Goal: Information Seeking & Learning: Learn about a topic

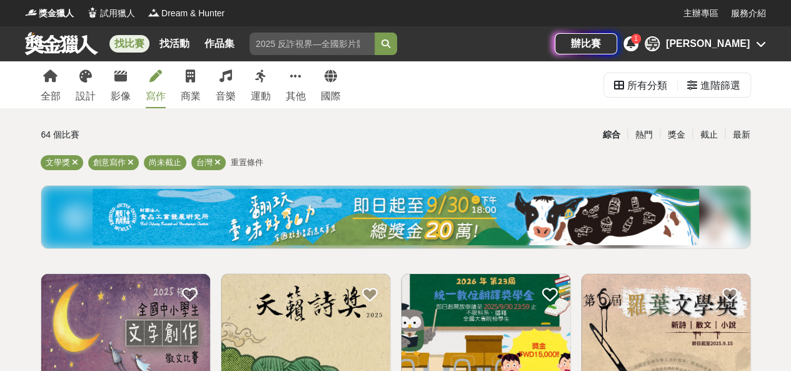
click at [743, 47] on div "[PERSON_NAME]" at bounding box center [708, 43] width 84 height 15
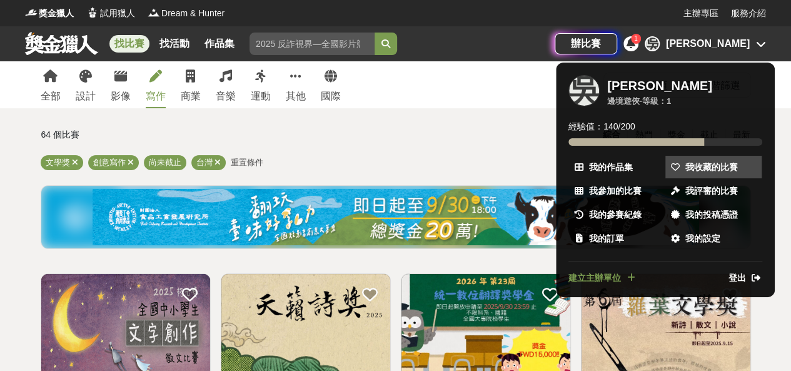
click at [713, 164] on span "我收藏的比賽" at bounding box center [711, 167] width 53 height 13
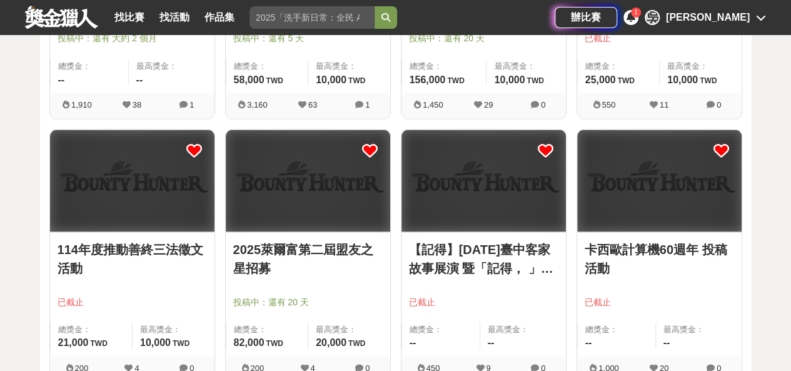
scroll to position [1188, 0]
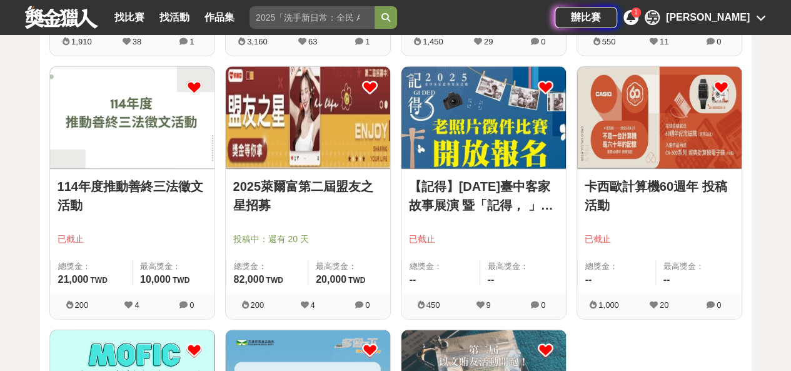
click at [178, 181] on link "114年度推動善終三法徵文活動" at bounding box center [132, 196] width 149 height 38
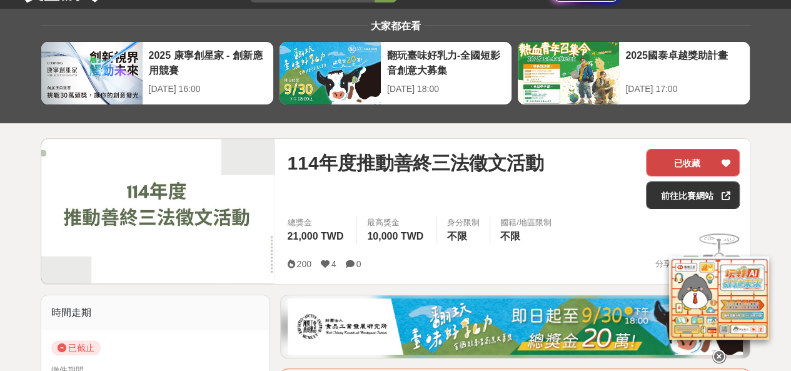
scroll to position [125, 0]
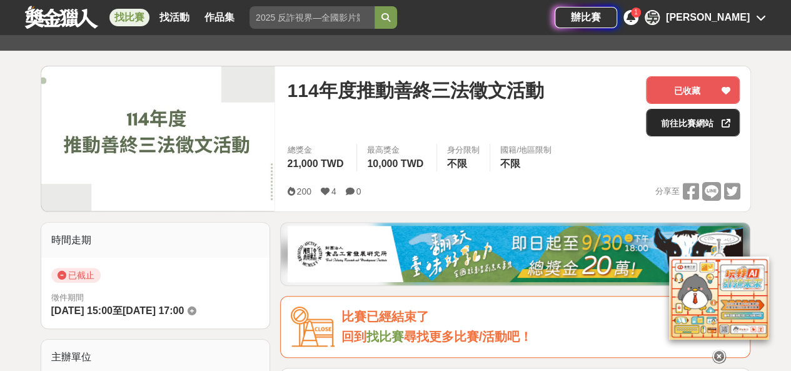
click at [670, 121] on link "前往比賽網站" at bounding box center [693, 123] width 94 height 28
click at [739, 22] on div "[PERSON_NAME]" at bounding box center [708, 17] width 84 height 15
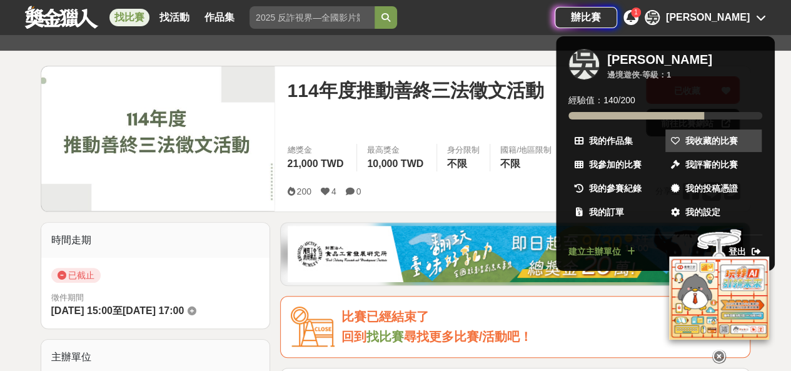
click at [719, 138] on span "我收藏的比賽" at bounding box center [711, 140] width 53 height 13
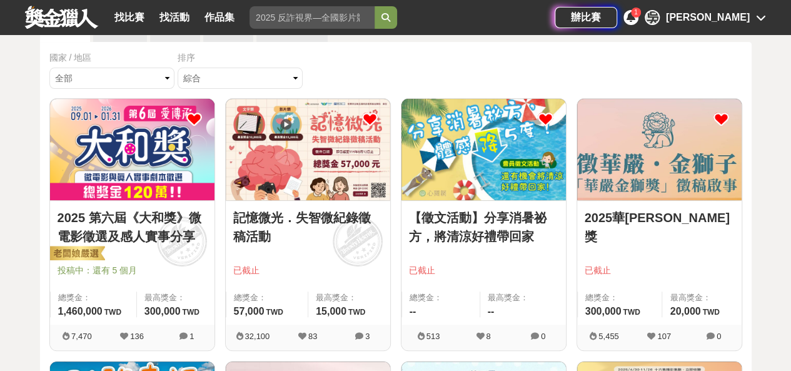
scroll to position [85, 0]
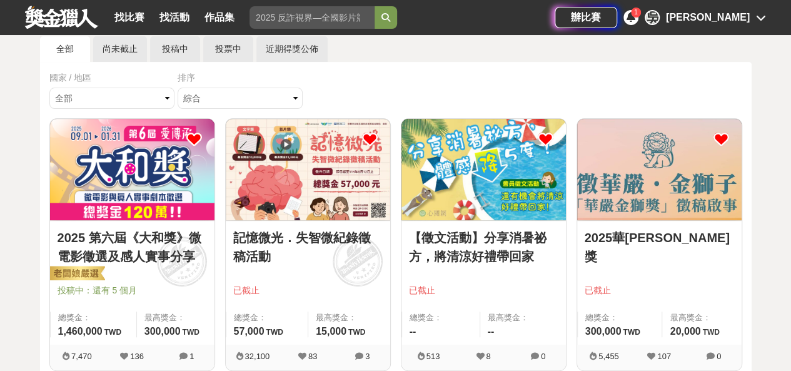
click at [330, 211] on img at bounding box center [308, 169] width 164 height 101
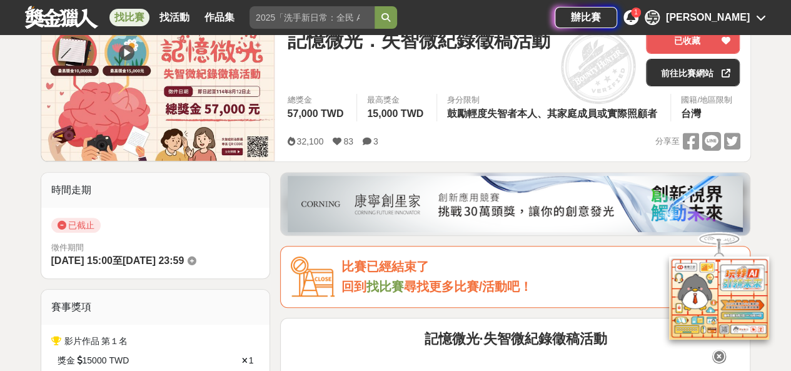
scroll to position [188, 0]
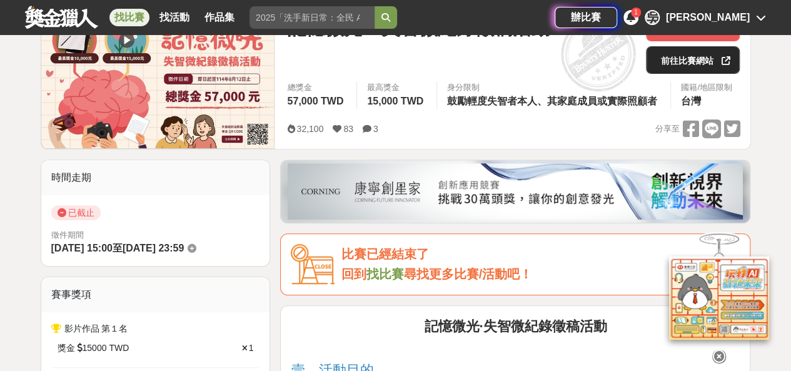
click at [687, 62] on link "前往比賽網站" at bounding box center [693, 60] width 94 height 28
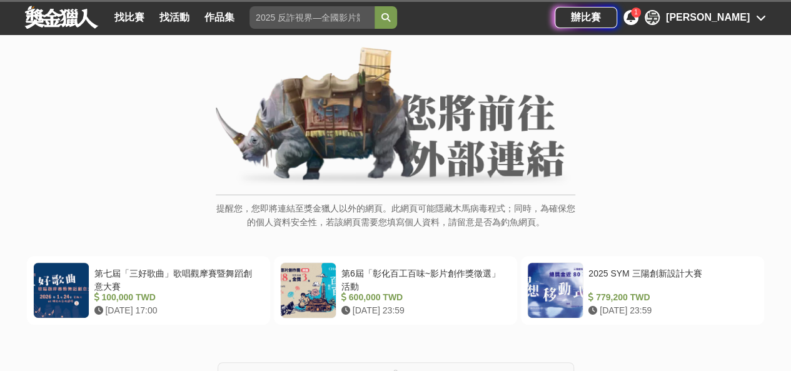
scroll to position [188, 0]
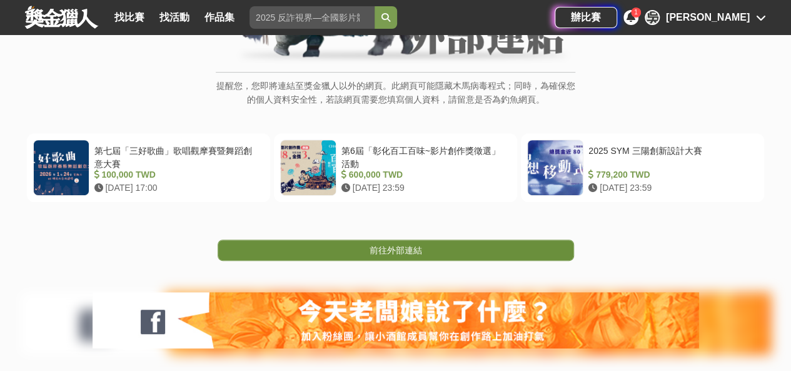
click at [397, 254] on span "前往外部連結" at bounding box center [395, 250] width 53 height 10
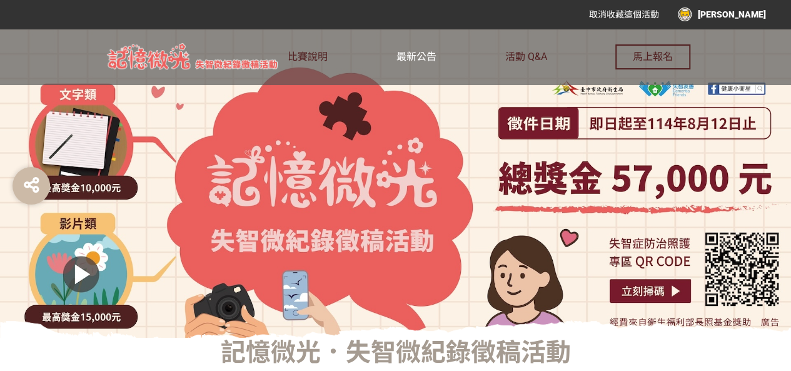
click at [421, 48] on link "最新公告" at bounding box center [416, 57] width 40 height 56
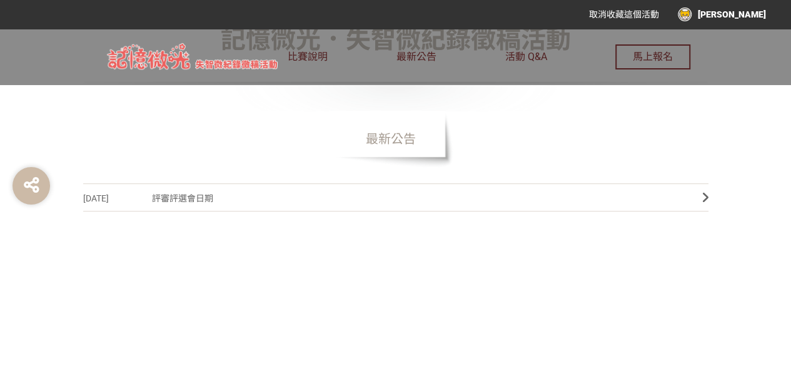
scroll to position [375, 0]
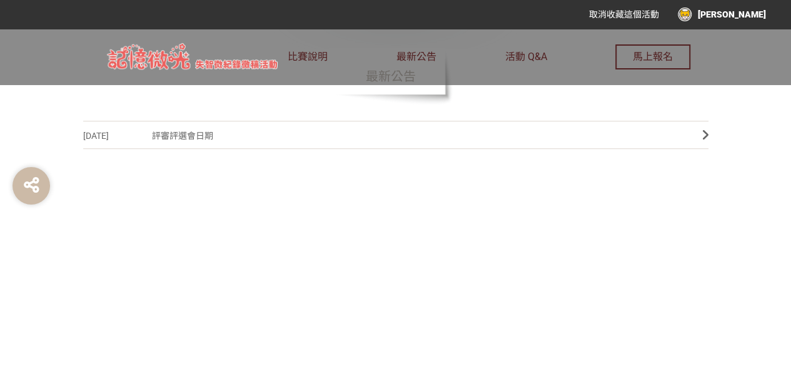
click at [179, 132] on span "評審評選會日期" at bounding box center [417, 136] width 531 height 28
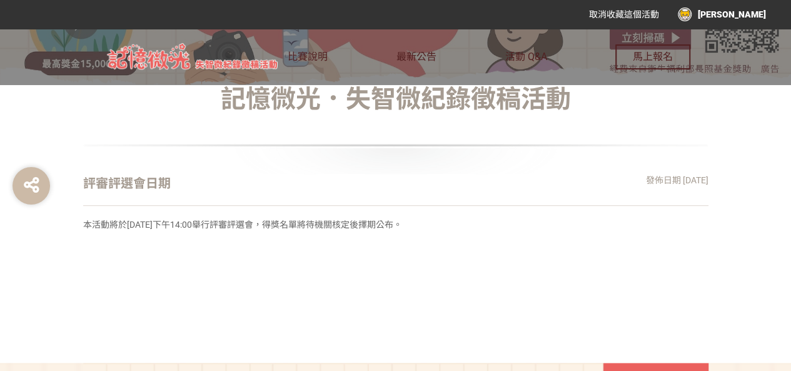
scroll to position [250, 0]
